Goal: Navigation & Orientation: Find specific page/section

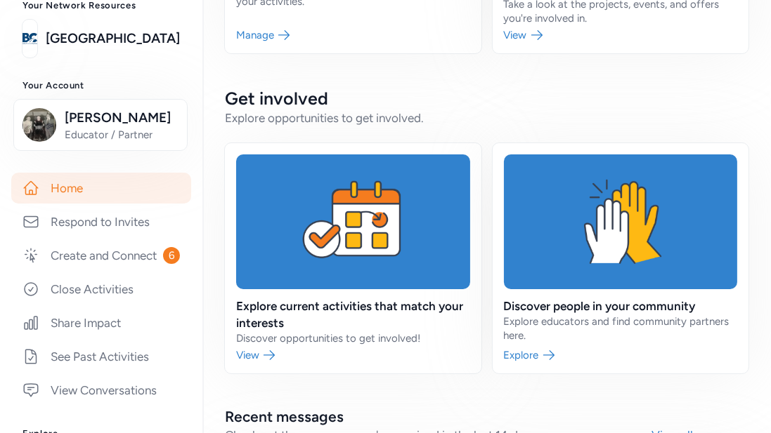
scroll to position [97, 0]
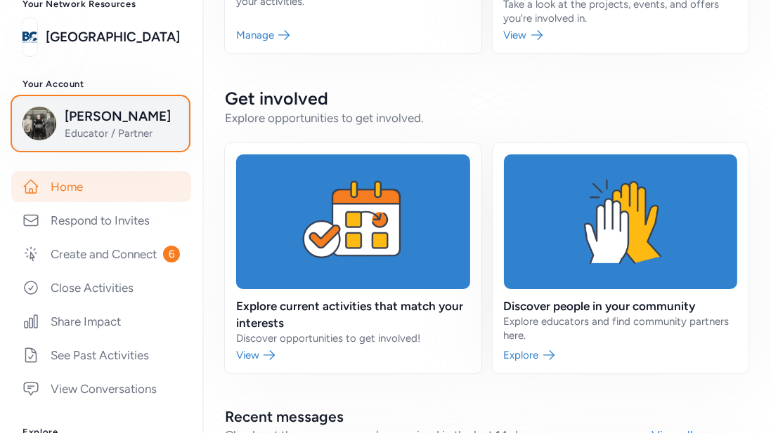
click at [98, 129] on span "Educator / Partner" at bounding box center [122, 133] width 114 height 14
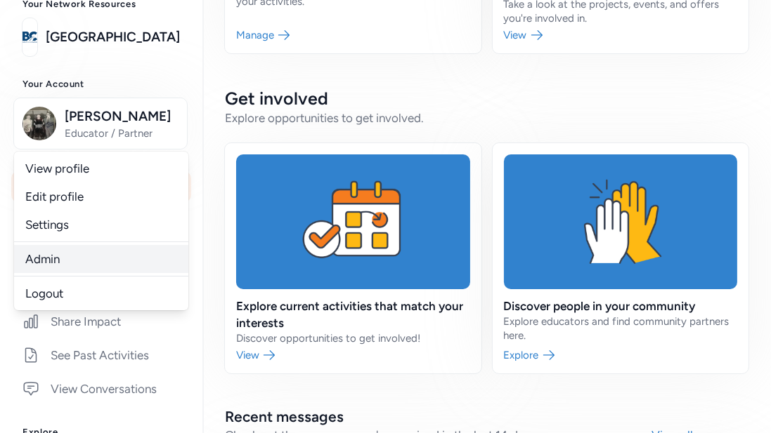
click at [48, 254] on link "Admin" at bounding box center [101, 259] width 174 height 28
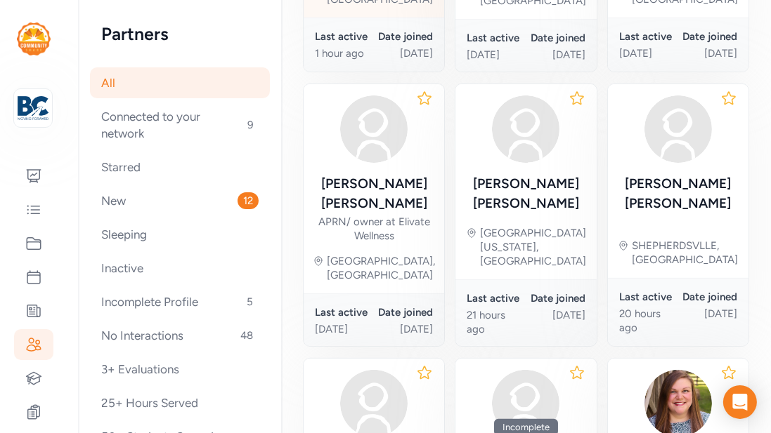
scroll to position [506, 0]
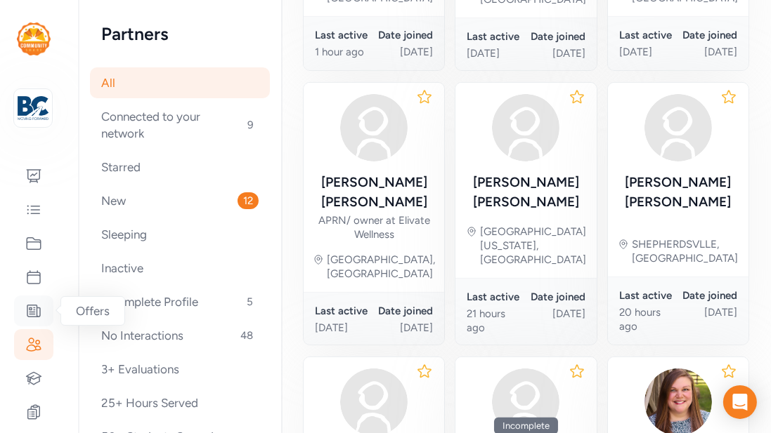
click at [34, 303] on icon at bounding box center [33, 311] width 17 height 17
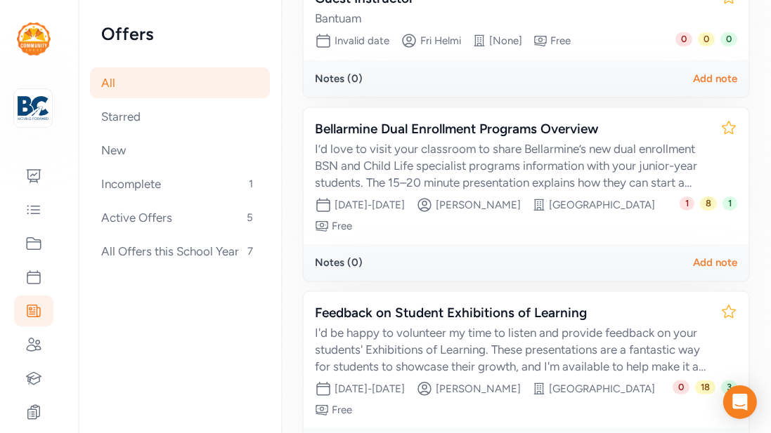
scroll to position [534, 0]
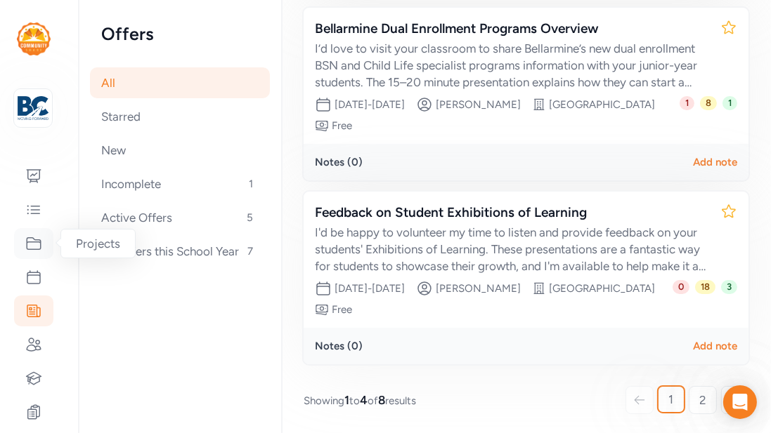
click at [36, 251] on icon at bounding box center [33, 243] width 17 height 17
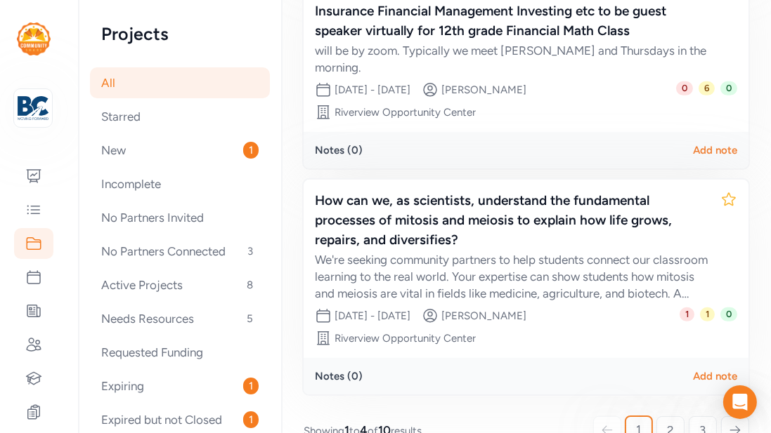
scroll to position [680, 0]
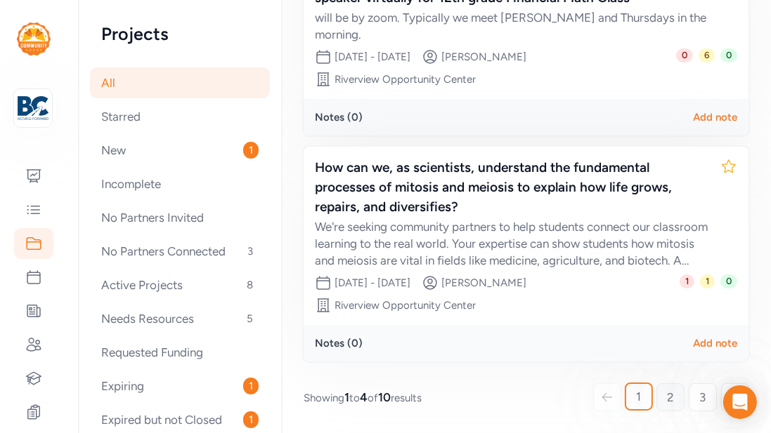
click at [671, 402] on span "2" at bounding box center [670, 397] width 7 height 17
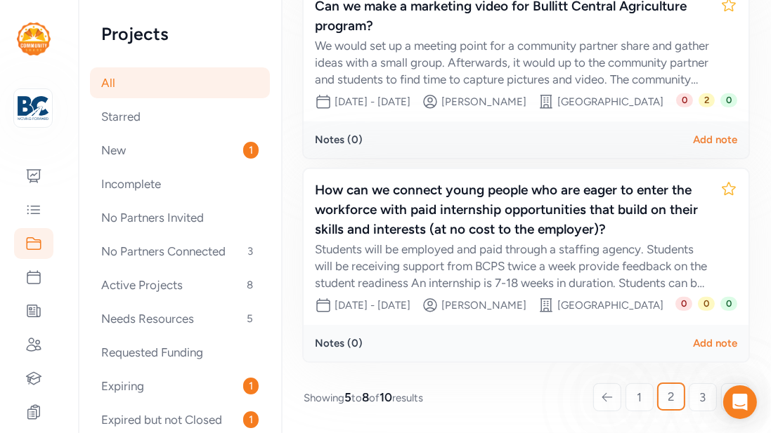
scroll to position [756, 0]
click at [690, 391] on link "3" at bounding box center [702, 398] width 28 height 28
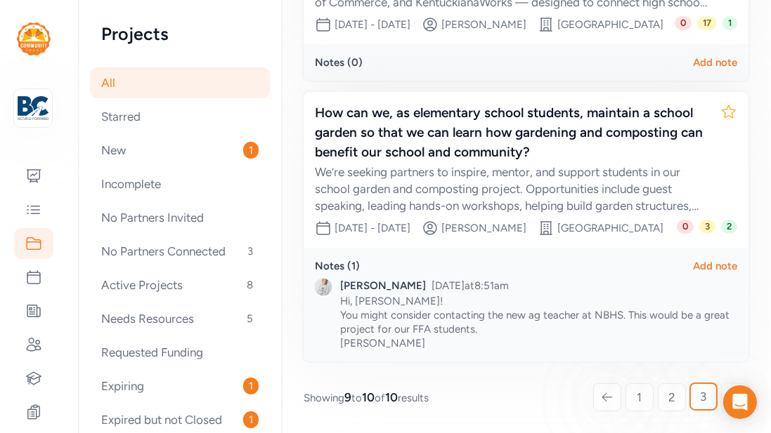
scroll to position [360, 0]
click at [731, 405] on icon at bounding box center [734, 398] width 13 height 14
click at [671, 398] on span "2" at bounding box center [671, 397] width 7 height 17
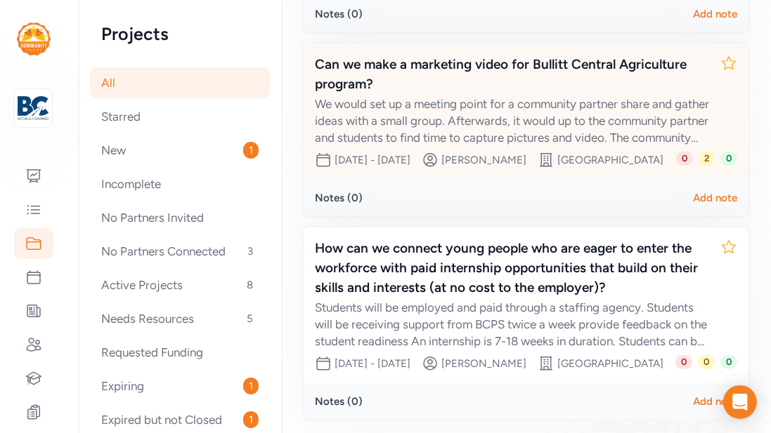
scroll to position [644, 0]
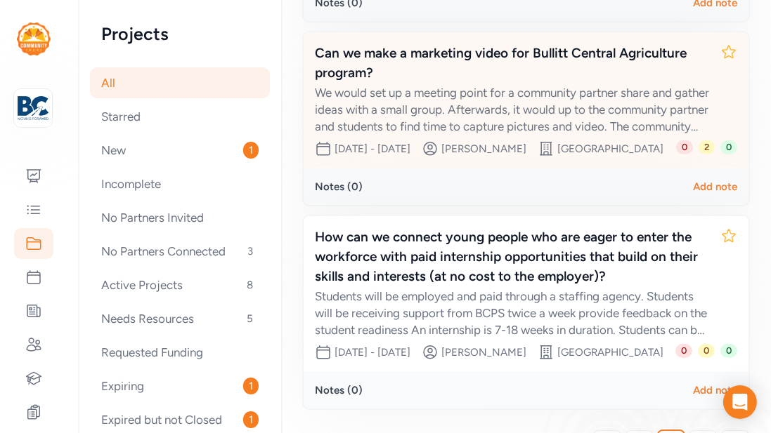
click at [663, 361] on div "Date range Oct 20, 2025 - Dec 19, 2025 Creator Lee Barger Site North Bullitt Hi…" at bounding box center [495, 352] width 360 height 17
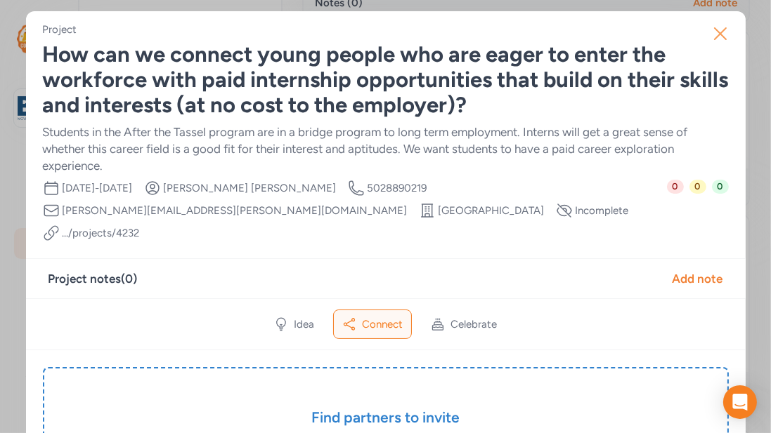
click at [725, 24] on icon "button" at bounding box center [720, 33] width 22 height 22
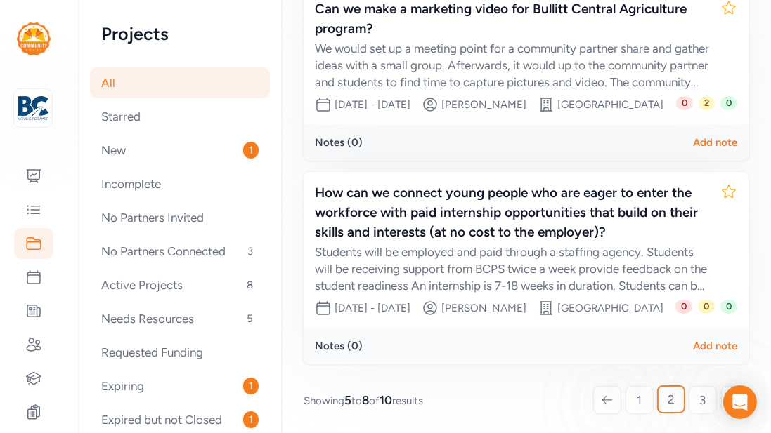
scroll to position [756, 0]
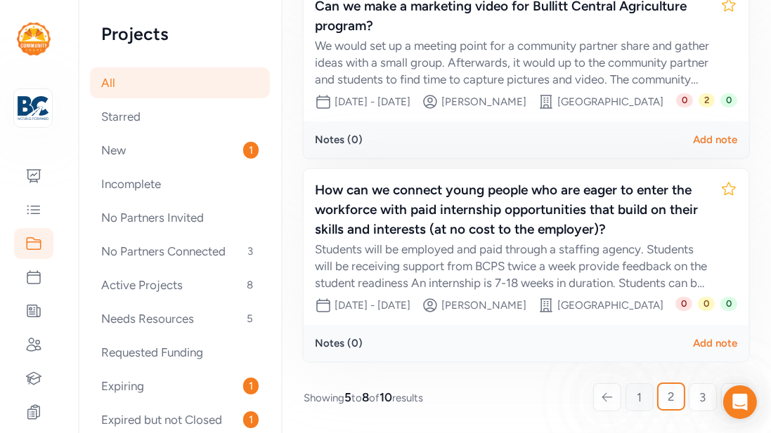
click at [639, 388] on link "1" at bounding box center [639, 398] width 28 height 28
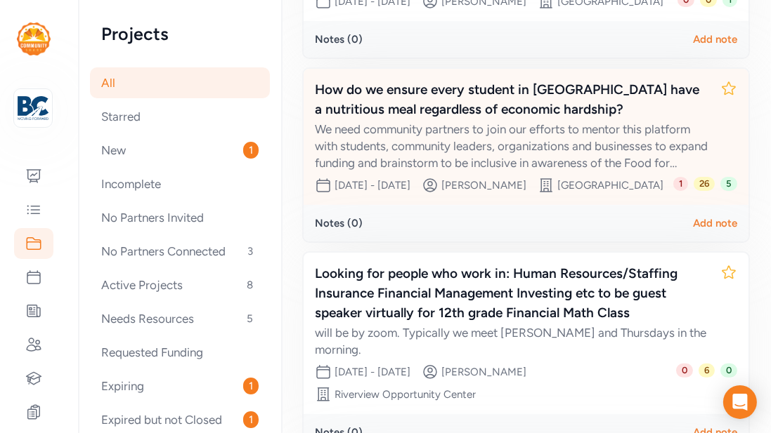
scroll to position [340, 0]
click at [704, 190] on span "26" at bounding box center [703, 183] width 21 height 14
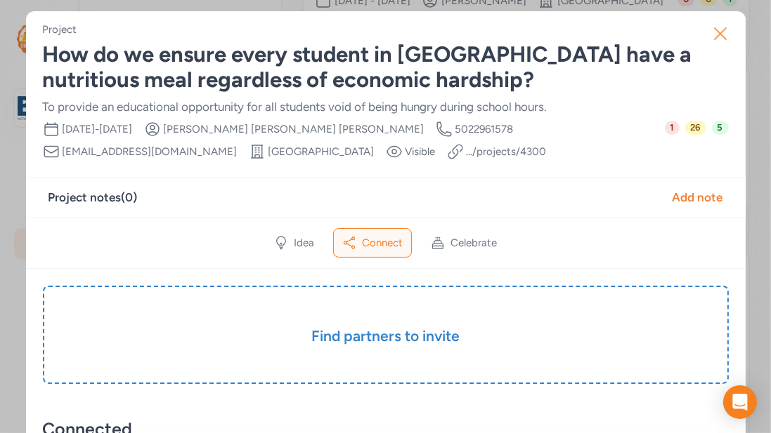
click at [725, 30] on icon "button" at bounding box center [720, 33] width 22 height 22
